Goal: Task Accomplishment & Management: Use online tool/utility

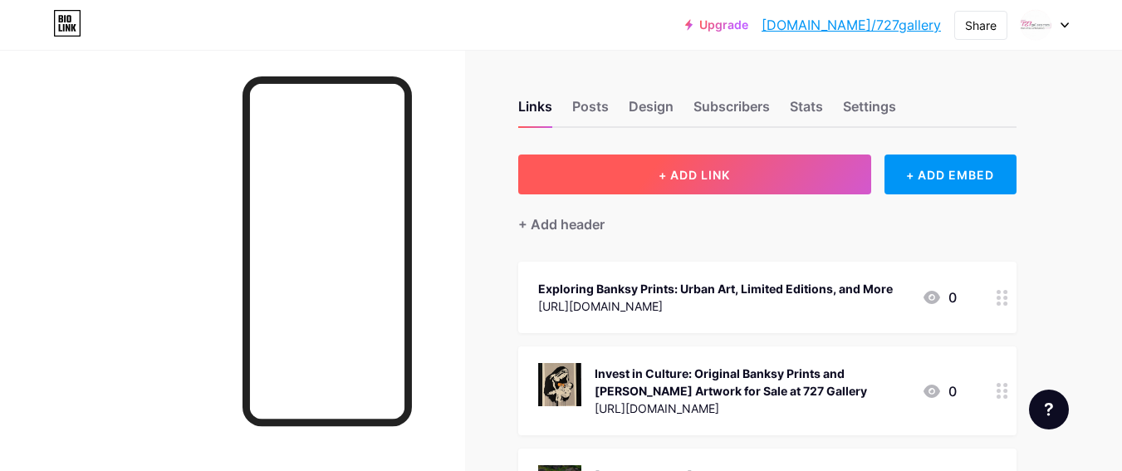
click at [751, 162] on button "+ ADD LINK" at bounding box center [694, 174] width 353 height 40
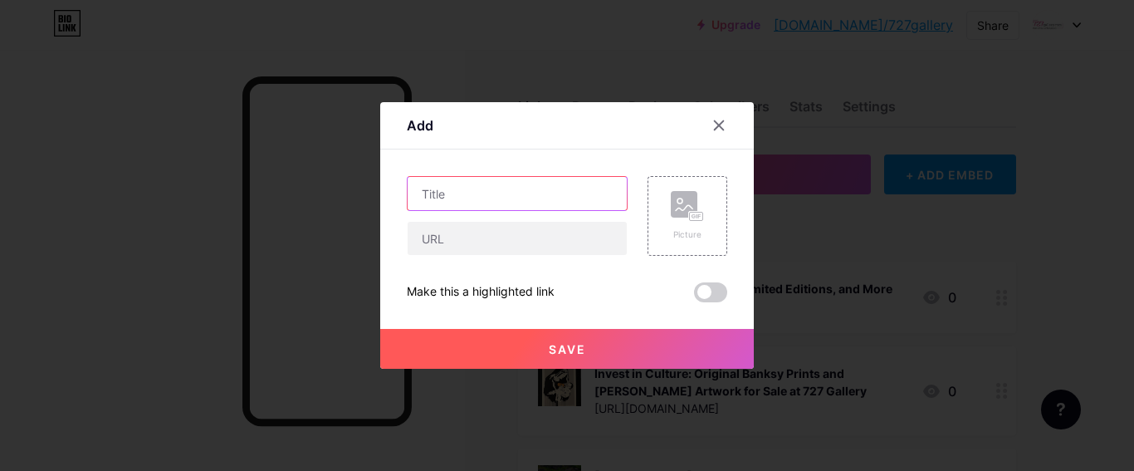
click at [570, 191] on input "text" at bounding box center [517, 193] width 219 height 33
paste input "Discover the True Value of Banksy Signed Prints at 727 Gallery"
type input "Discover the True Value of Banksy Signed Prints at 727 Gallery"
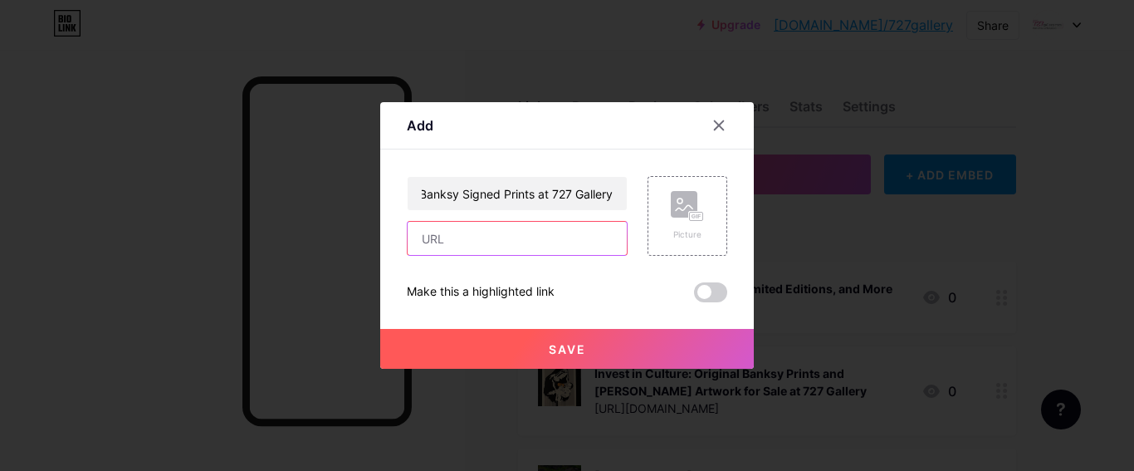
click at [445, 226] on input "text" at bounding box center [517, 238] width 219 height 33
paste input "[URL][DOMAIN_NAME]"
type input "[URL][DOMAIN_NAME]"
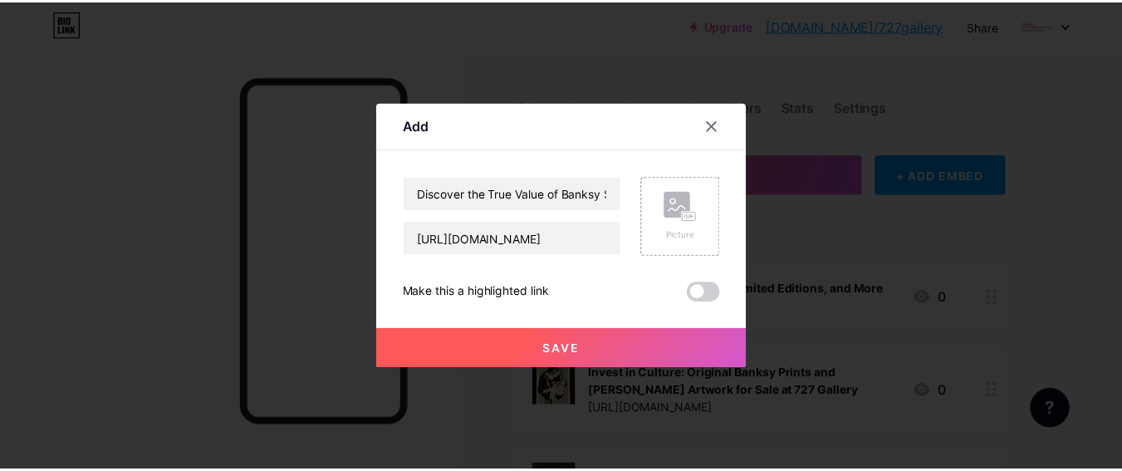
scroll to position [0, 0]
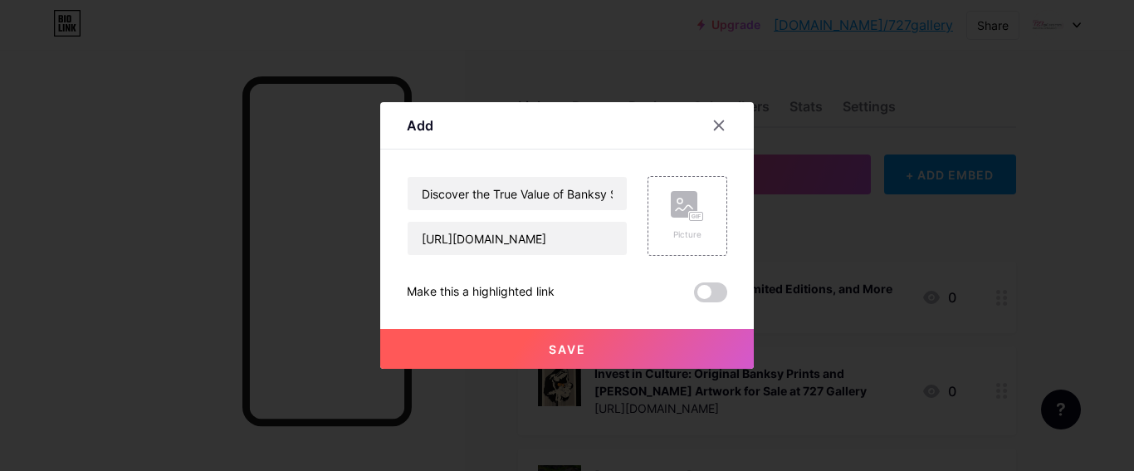
click at [711, 289] on span at bounding box center [710, 292] width 33 height 20
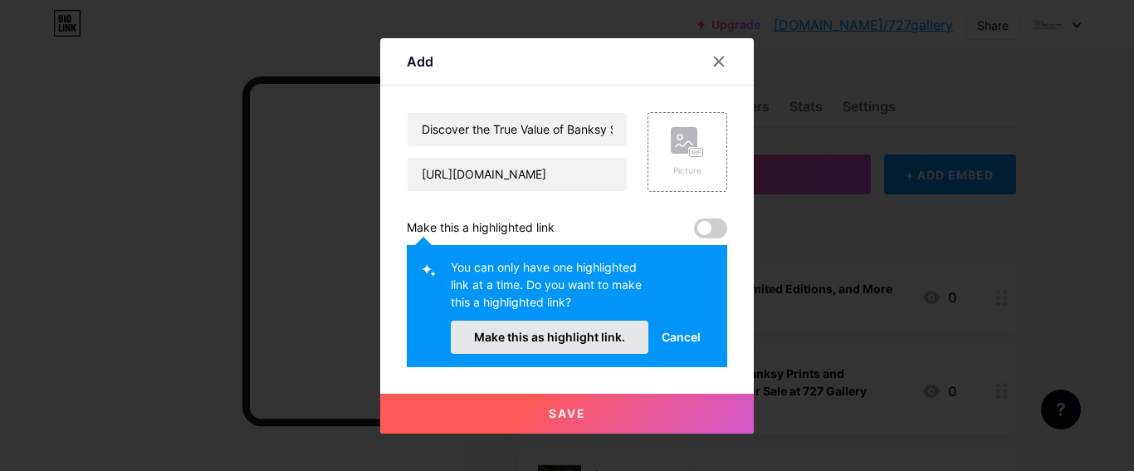
click at [544, 348] on button "Make this as highlight link." at bounding box center [550, 336] width 198 height 33
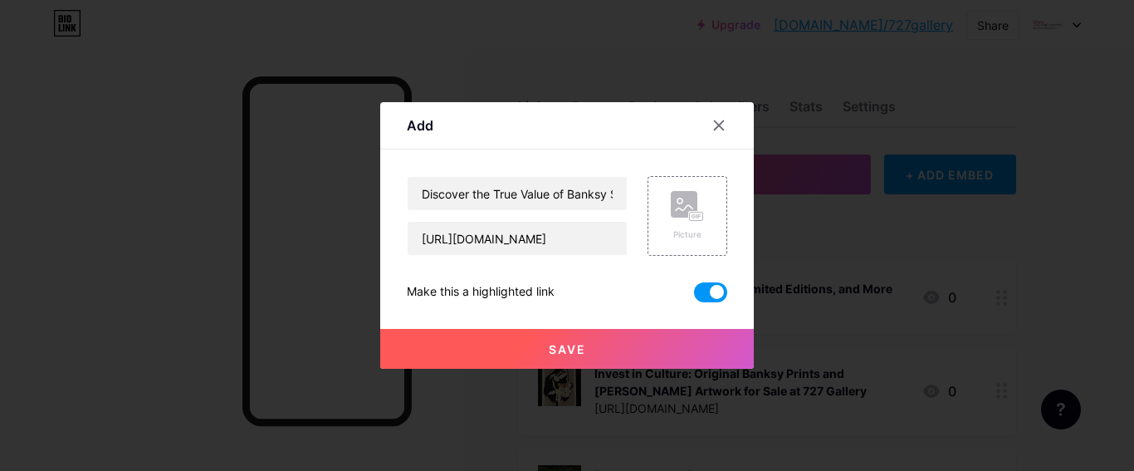
click at [550, 354] on span "Save" at bounding box center [567, 349] width 37 height 14
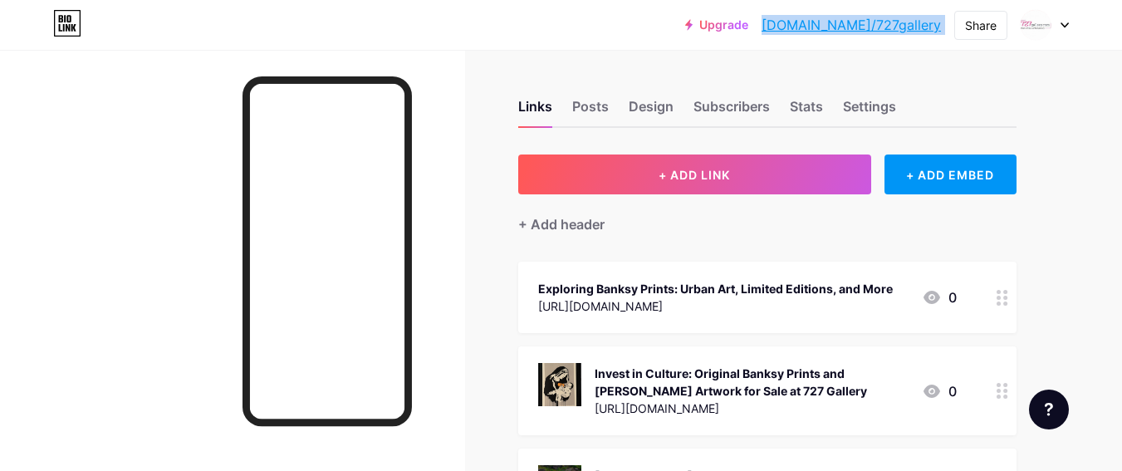
drag, startPoint x: 950, startPoint y: 27, endPoint x: 828, endPoint y: 20, distance: 122.2
click at [828, 20] on div "Upgrade [DOMAIN_NAME]/727gal... [DOMAIN_NAME]/727gallery Share Switch accounts …" at bounding box center [877, 25] width 384 height 30
copy div "[DOMAIN_NAME]/727gallery Share Switch accounts 727gallery [DOMAIN_NAME]/727gall…"
